Goal: Task Accomplishment & Management: Manage account settings

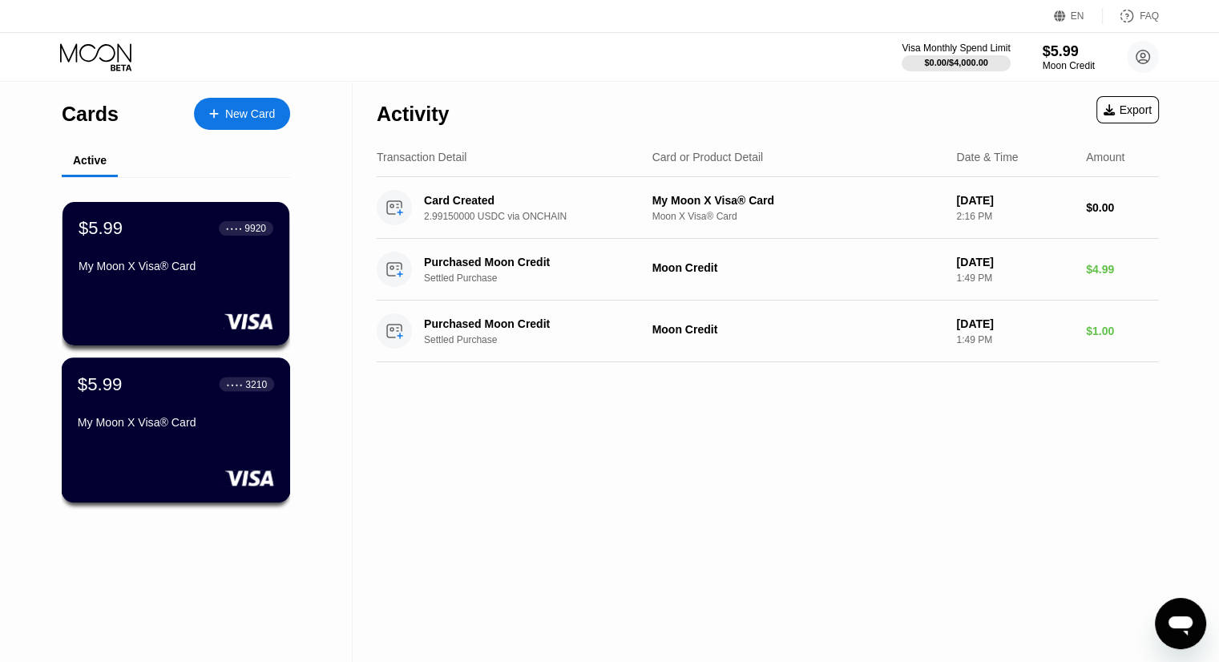
click at [209, 429] on div "My Moon X Visa® Card" at bounding box center [176, 422] width 196 height 13
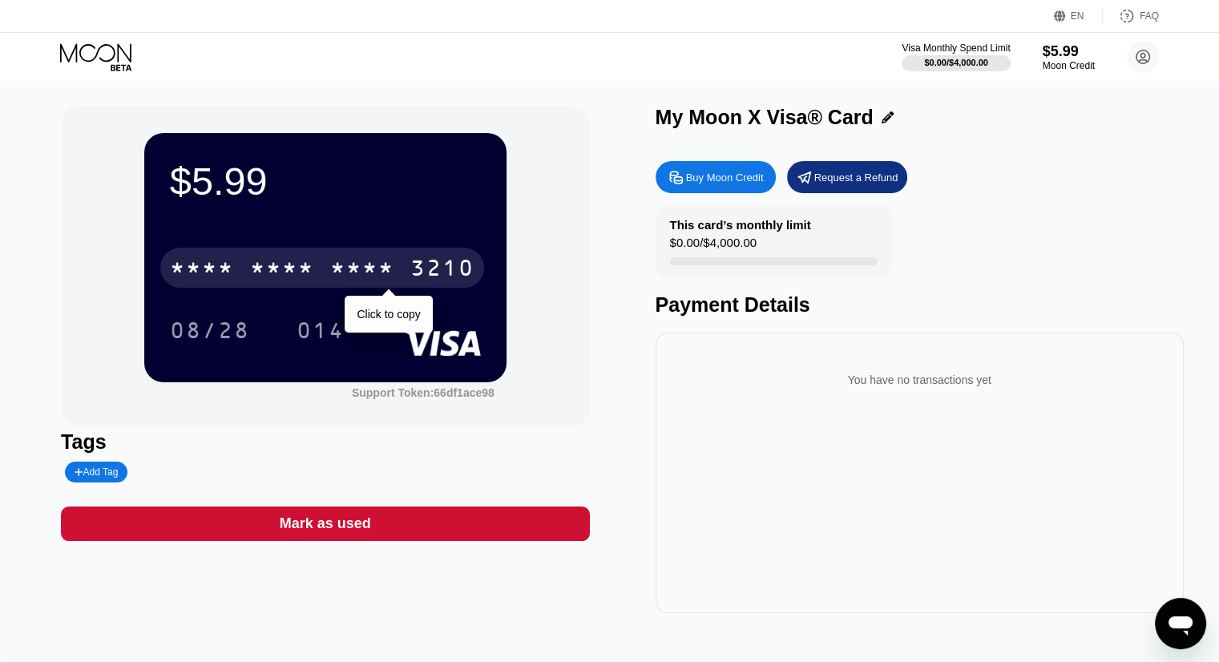
click at [394, 268] on div "* * * *" at bounding box center [362, 270] width 64 height 26
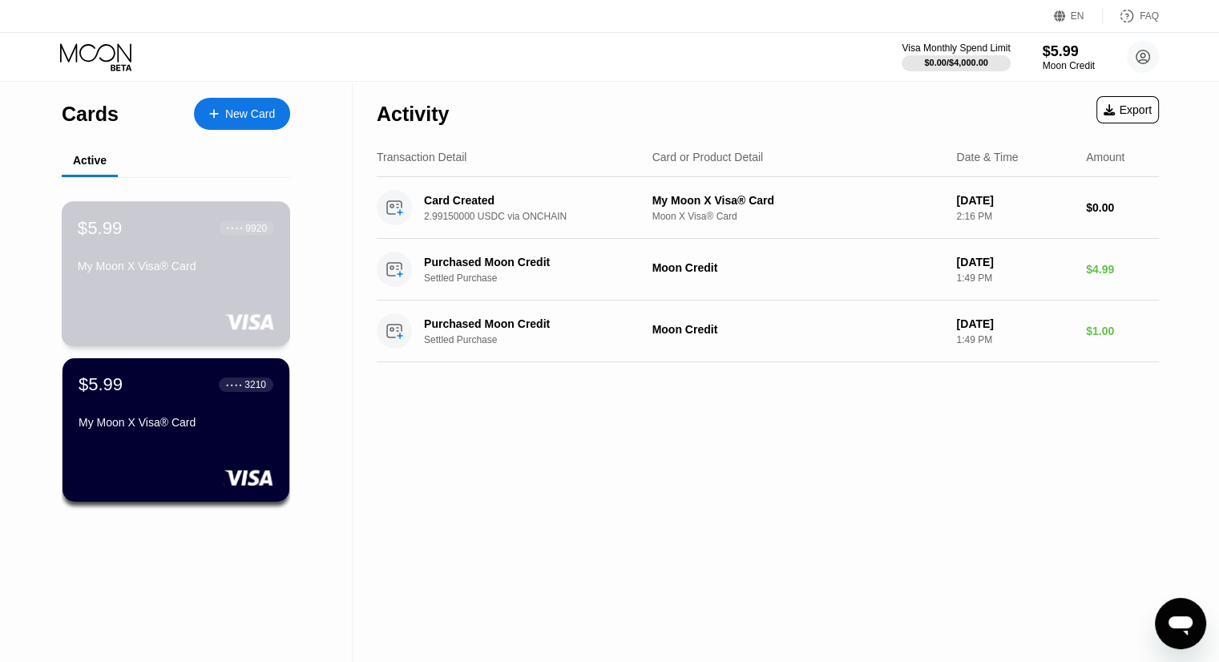
click at [127, 254] on div "$5.99 ● ● ● ● 9920 My Moon X Visa® Card" at bounding box center [176, 248] width 196 height 62
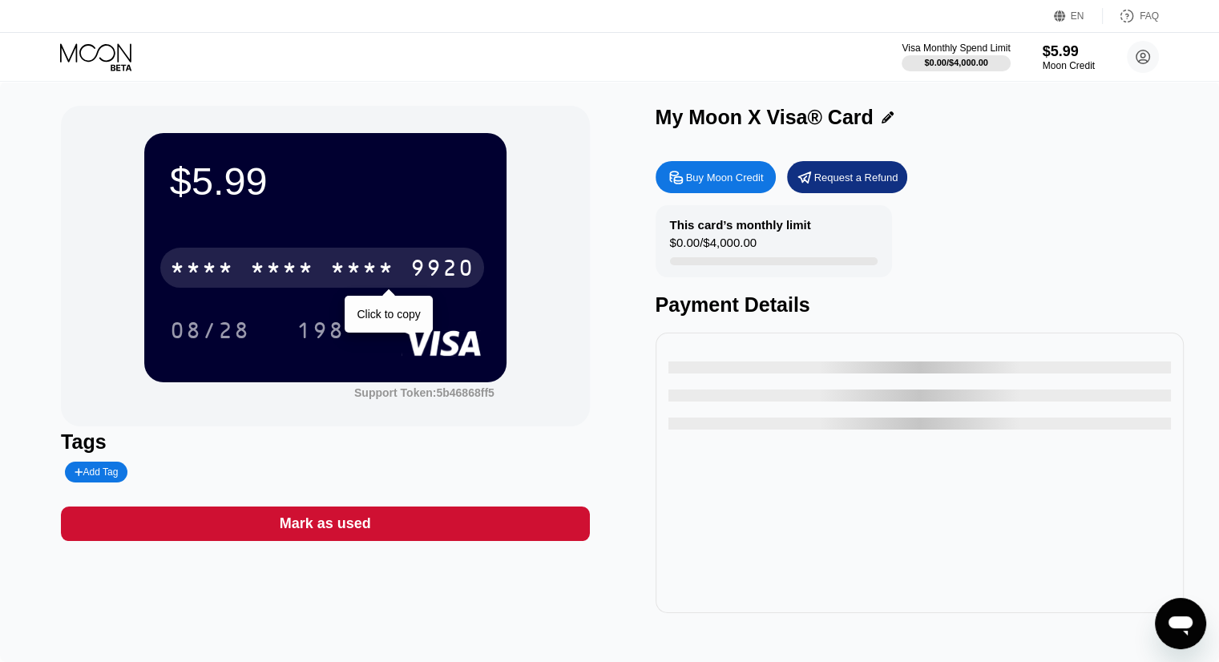
click at [269, 258] on div "* * * * * * * * * * * * 9920" at bounding box center [322, 268] width 324 height 40
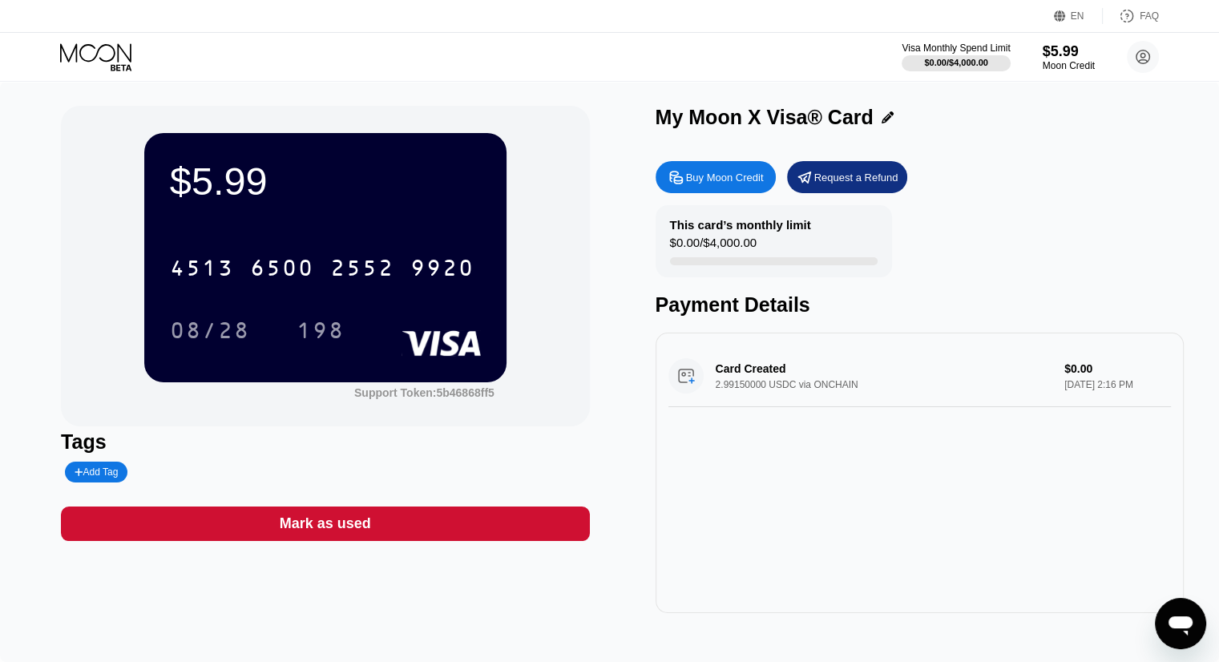
click at [74, 55] on icon at bounding box center [97, 57] width 75 height 28
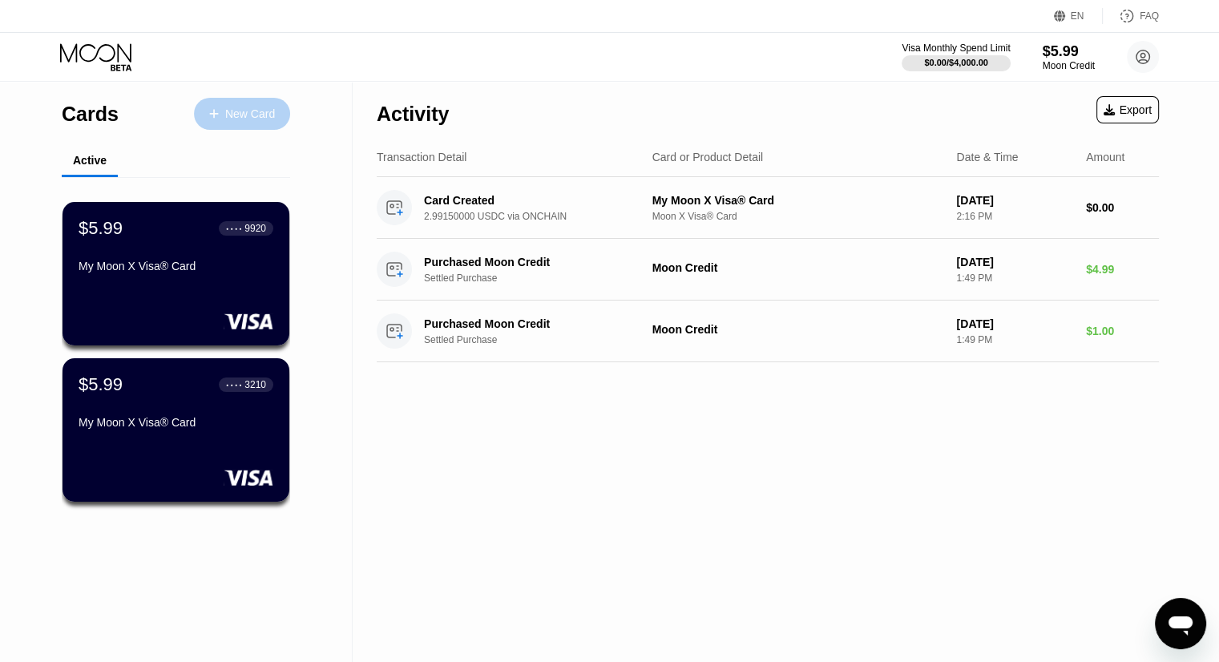
click at [252, 110] on div "New Card" at bounding box center [250, 114] width 50 height 14
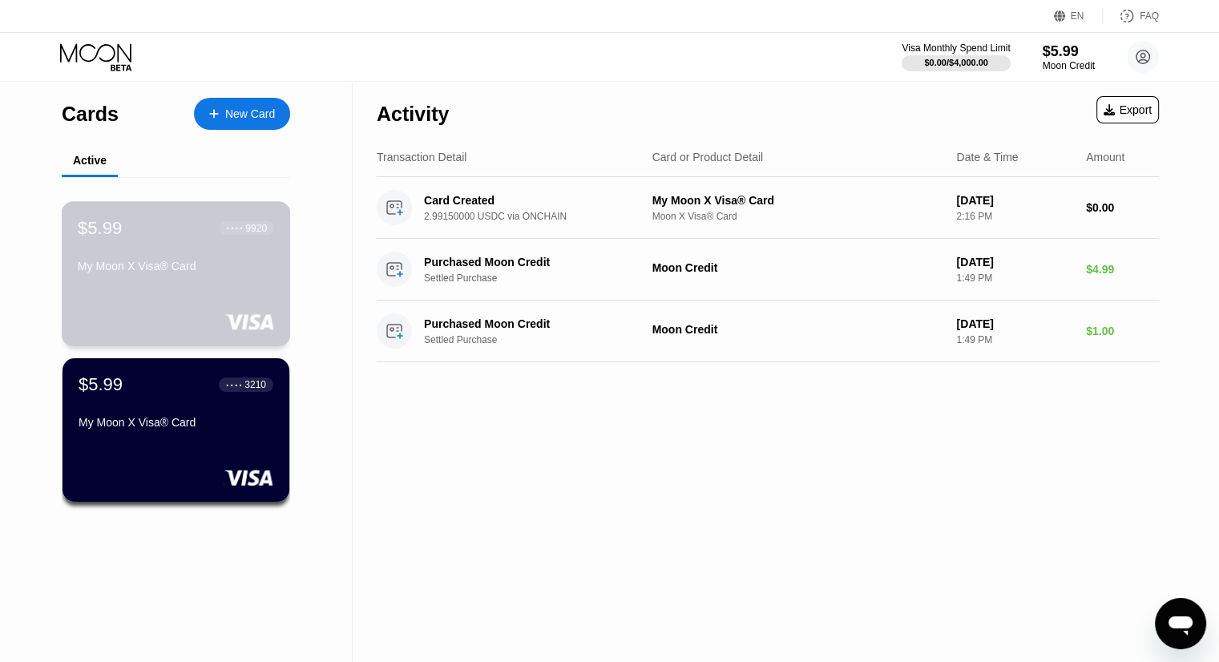
click at [140, 279] on div "My Moon X Visa® Card" at bounding box center [176, 269] width 196 height 19
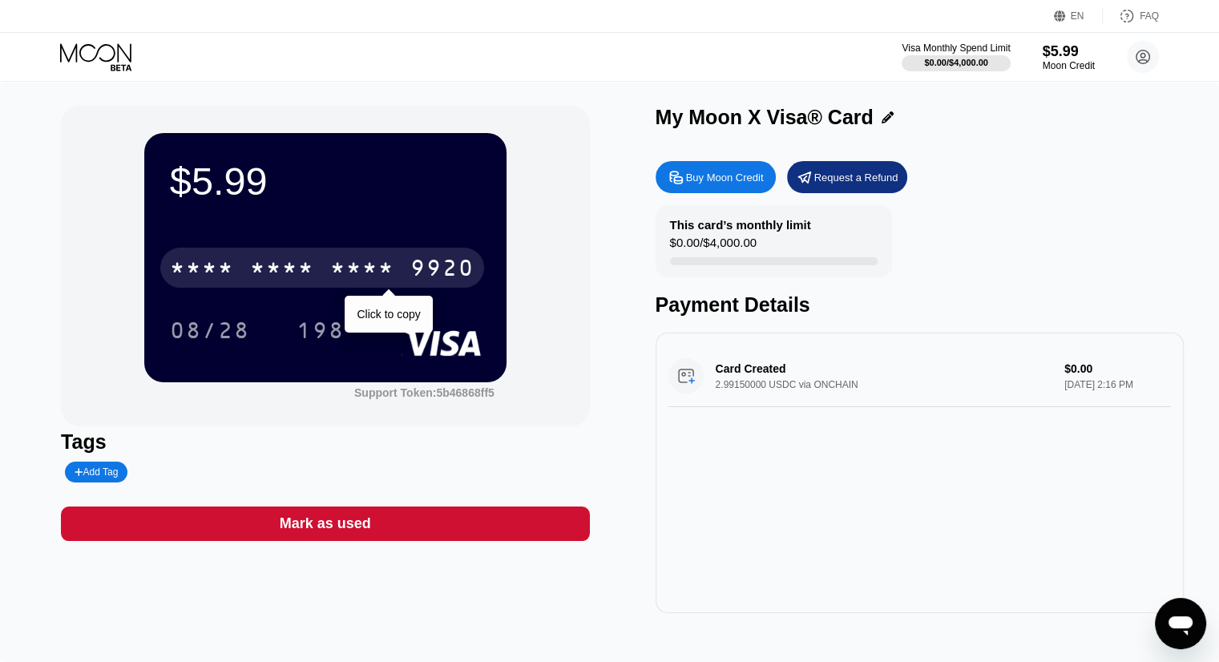
click at [309, 268] on div "* * * *" at bounding box center [282, 270] width 64 height 26
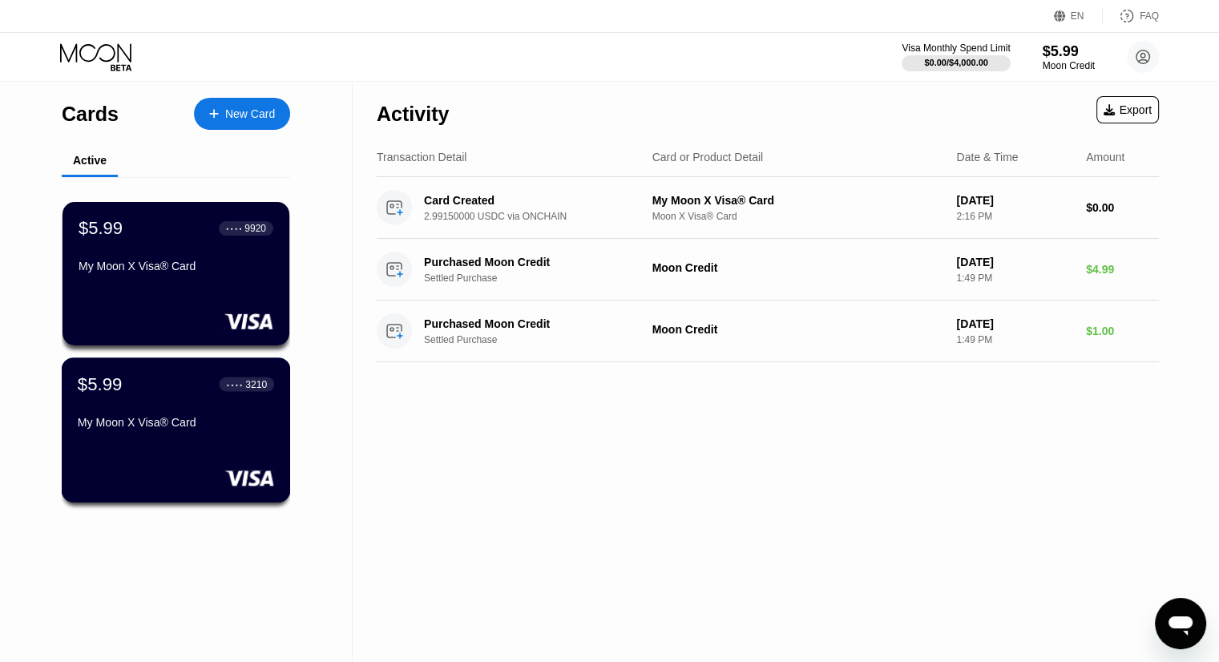
click at [188, 436] on div "$5.99 ● ● ● ● 9920 My Moon X Visa® Card $5.99 ● ● ● ● 3210 My Moon X Visa® Card" at bounding box center [176, 356] width 228 height 358
click at [188, 435] on div "My Moon X Visa® Card" at bounding box center [176, 425] width 196 height 19
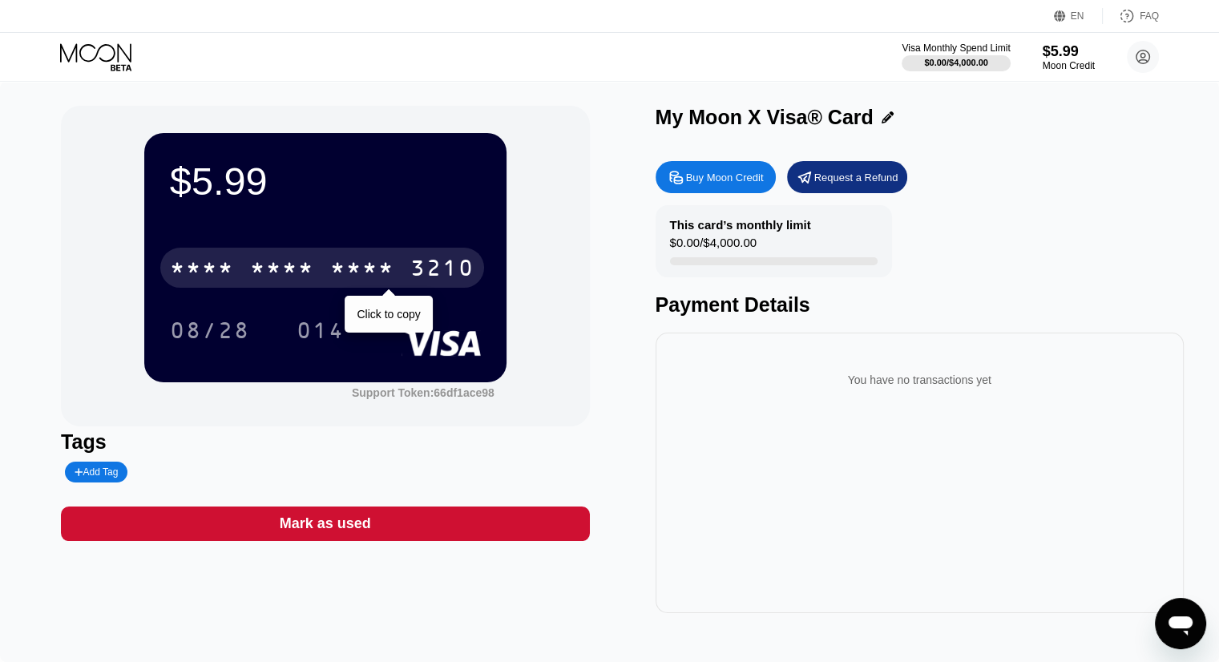
click at [397, 268] on div "* * * * * * * * * * * * 3210" at bounding box center [322, 268] width 324 height 40
